Goal: Task Accomplishment & Management: Complete application form

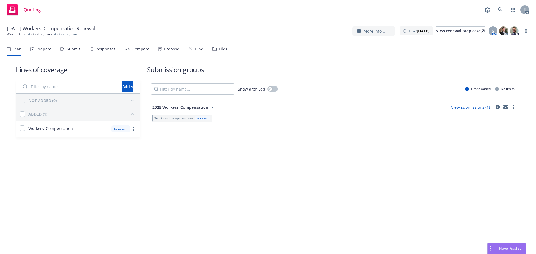
click at [64, 49] on div "Submit" at bounding box center [70, 48] width 20 height 13
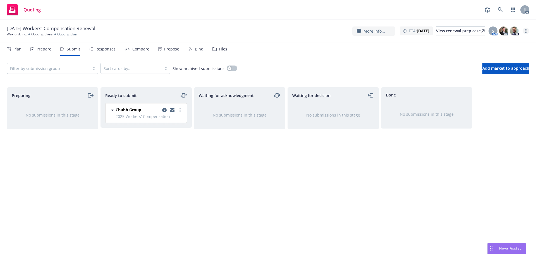
click at [527, 30] on link "more" at bounding box center [525, 31] width 7 height 7
click at [491, 43] on link "Copy logging email" at bounding box center [498, 42] width 62 height 11
